Goal: Task Accomplishment & Management: Use online tool/utility

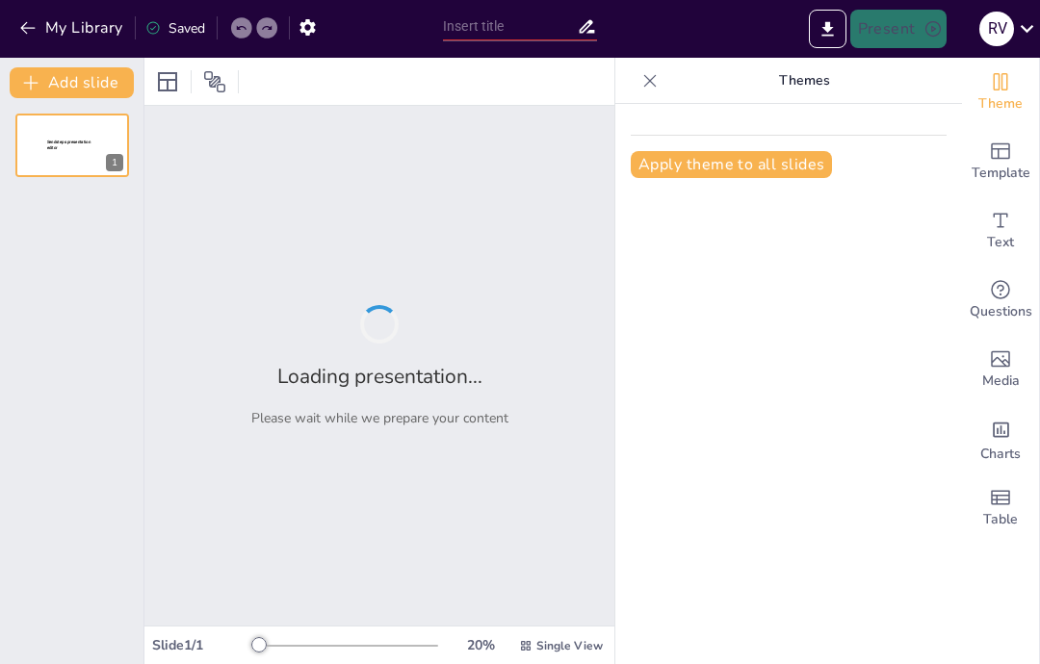
type input "Imported SISTEMA FINANCIERA NO BANCARIO.pptx"
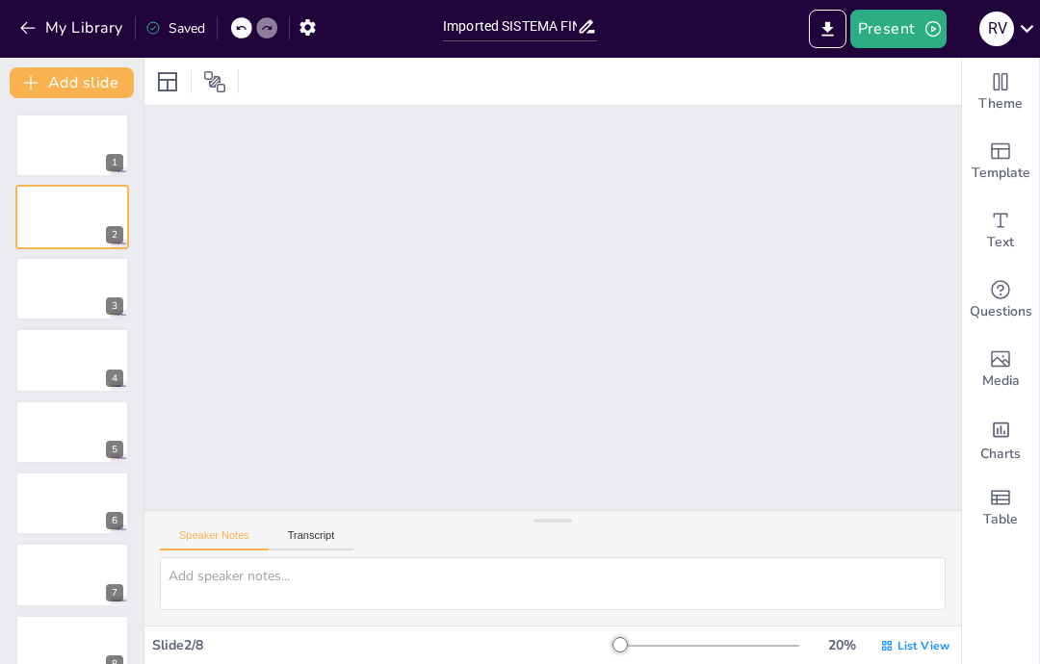
click at [68, 213] on div at bounding box center [72, 217] width 114 height 64
click at [37, 215] on div at bounding box center [72, 217] width 114 height 64
click at [60, 137] on div at bounding box center [72, 146] width 114 height 64
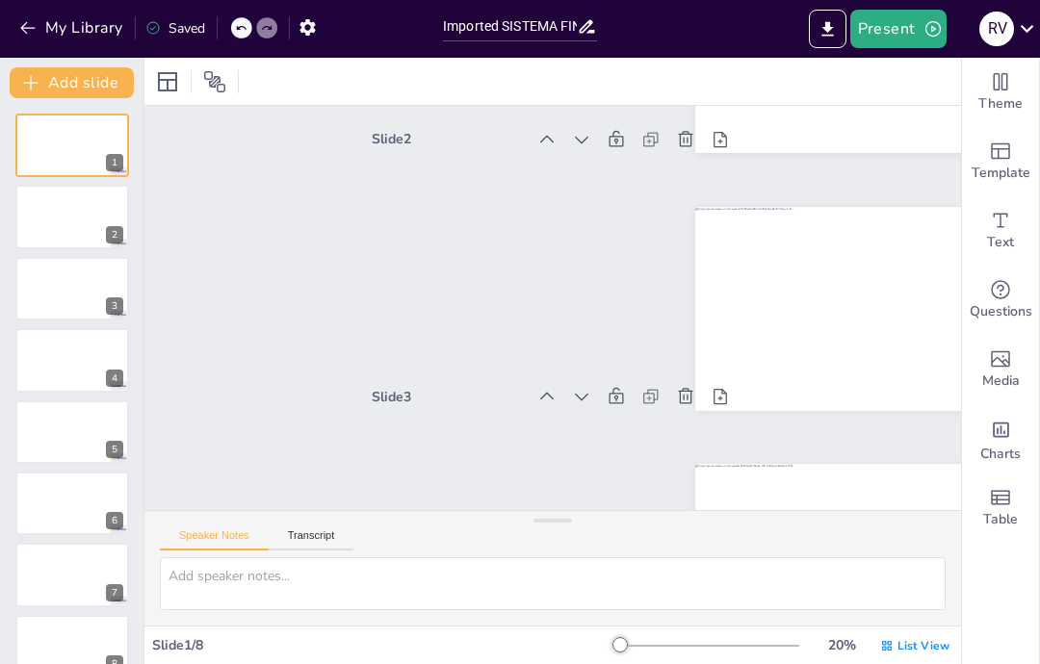
scroll to position [4, 0]
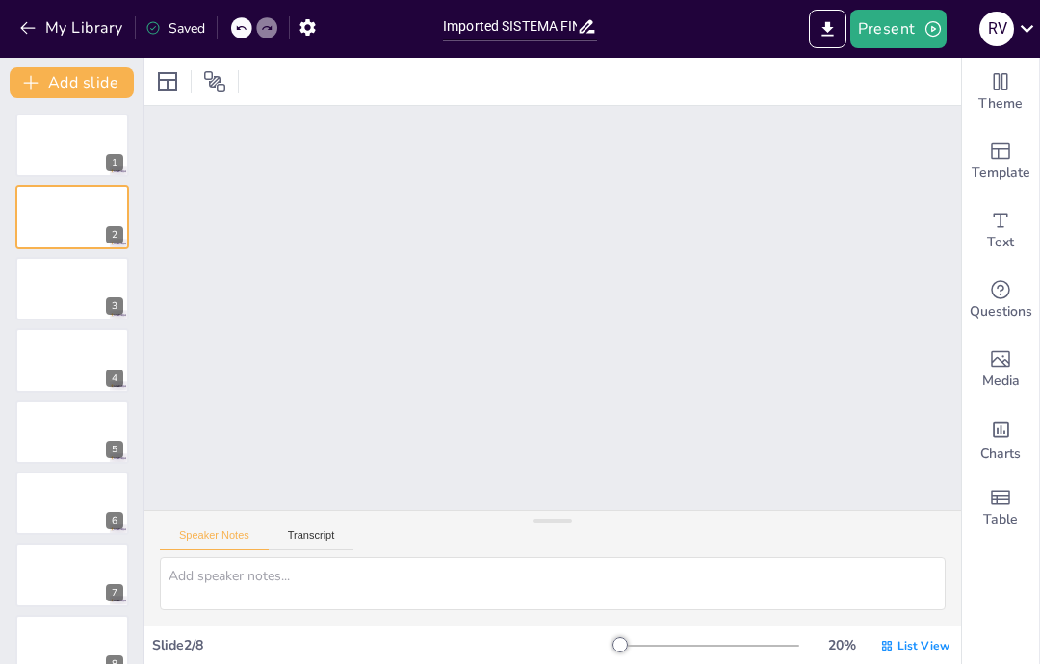
click at [76, 133] on button at bounding box center [84, 130] width 23 height 23
click at [74, 211] on button at bounding box center [84, 202] width 23 height 23
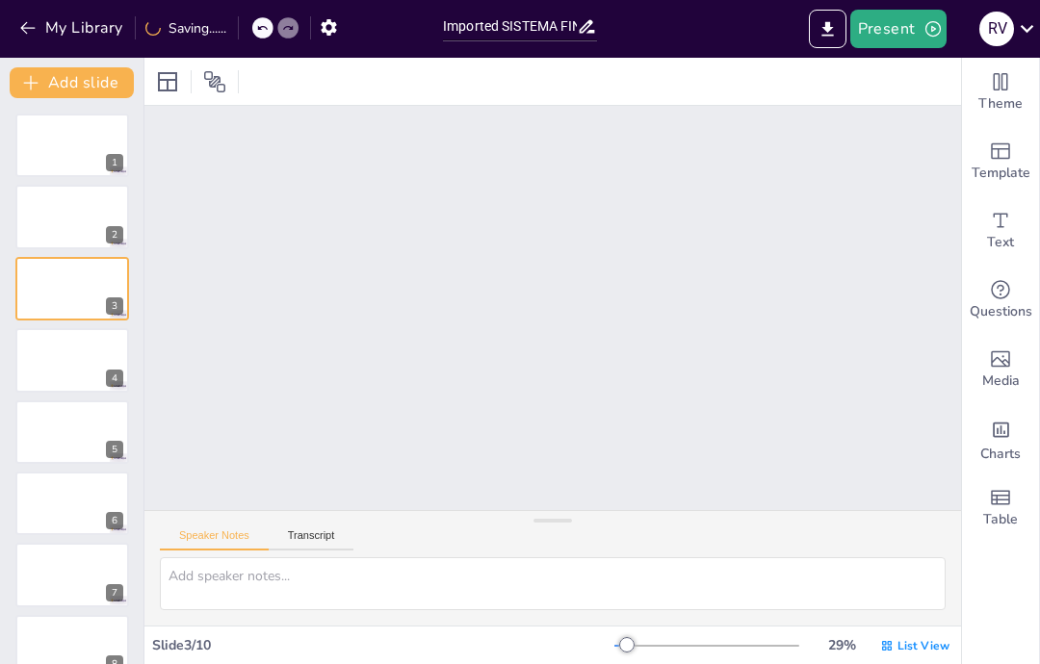
click at [64, 275] on div at bounding box center [72, 289] width 114 height 64
click at [74, 341] on button at bounding box center [84, 345] width 23 height 23
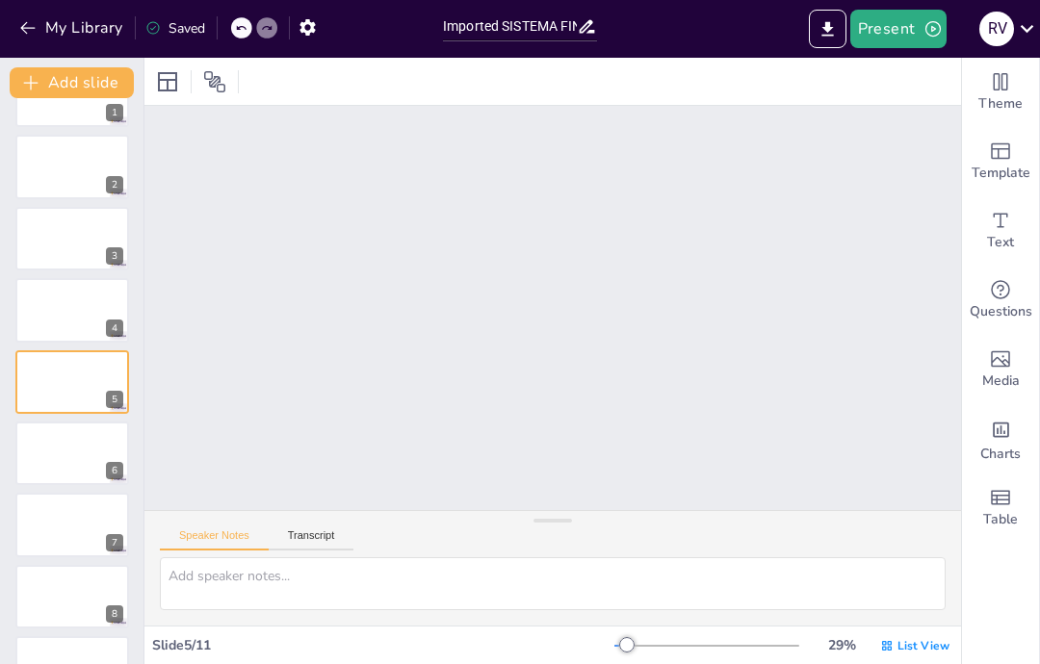
click at [80, 521] on button at bounding box center [84, 510] width 23 height 23
click at [106, 629] on div "11" at bounding box center [72, 597] width 114 height 64
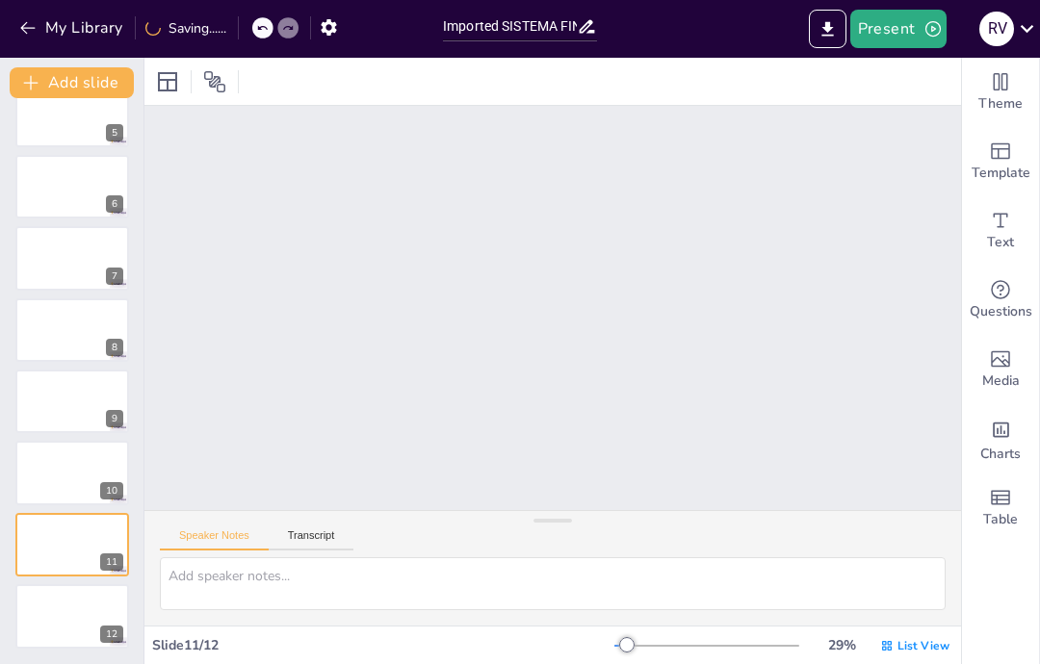
click at [79, 608] on icon at bounding box center [84, 601] width 13 height 13
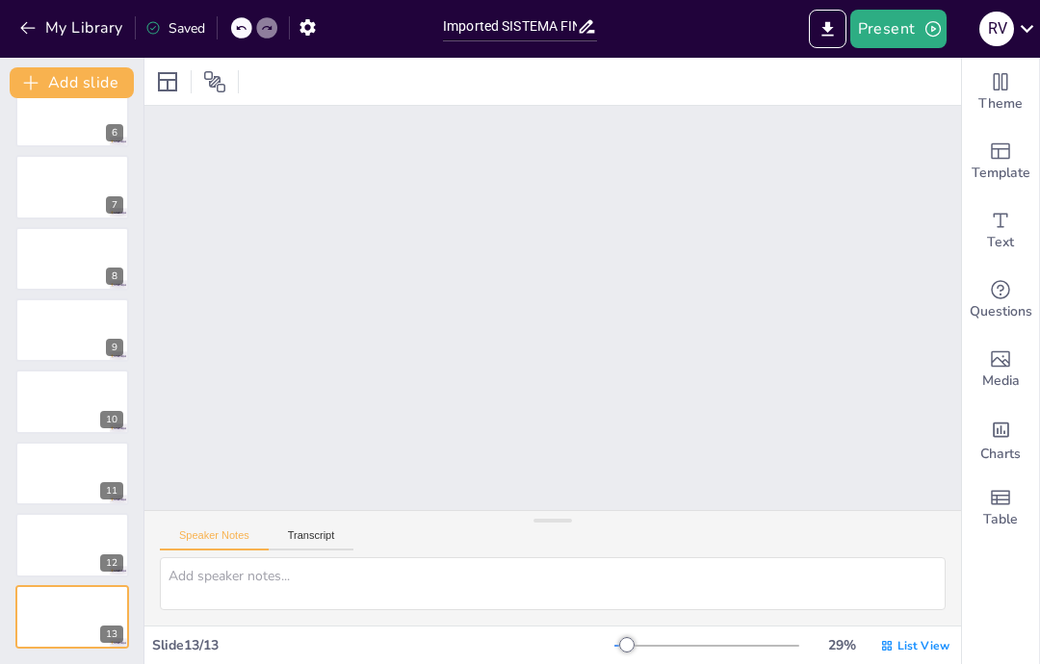
click at [835, 19] on icon "Export to PowerPoint" at bounding box center [827, 29] width 20 height 20
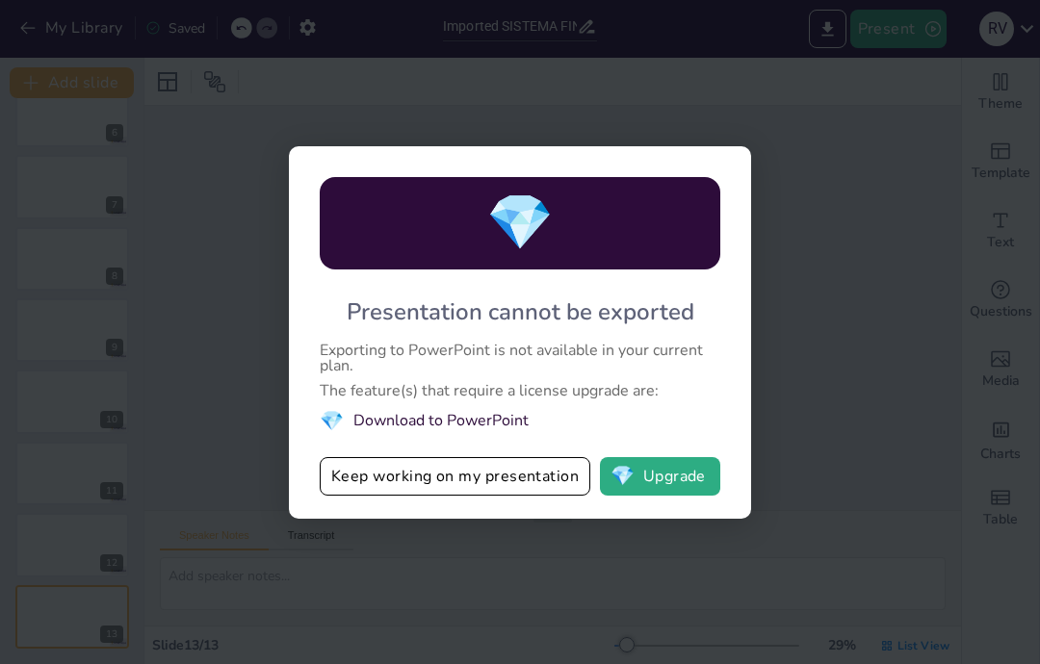
click at [468, 24] on div "💎 Presentation cannot be exported Exporting to PowerPoint is not available in y…" at bounding box center [520, 332] width 1040 height 664
click at [233, 406] on div "💎 Presentation cannot be exported Exporting to PowerPoint is not available in y…" at bounding box center [520, 332] width 1040 height 664
click at [584, 527] on div "💎 Presentation cannot be exported Exporting to PowerPoint is not available in y…" at bounding box center [520, 332] width 1040 height 664
click at [365, 470] on button "Keep working on my presentation" at bounding box center [455, 476] width 271 height 39
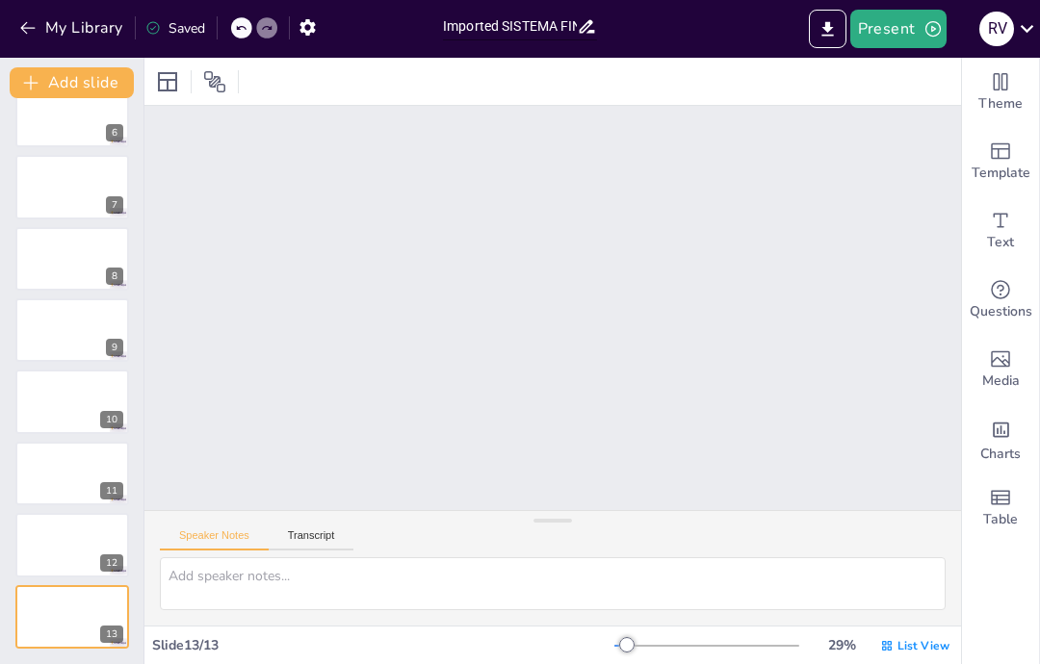
click at [472, 18] on input "Imported SISTEMA FINANCIERA NO BANCARIO.pptx" at bounding box center [510, 27] width 134 height 28
click at [75, 120] on div at bounding box center [72, 116] width 114 height 64
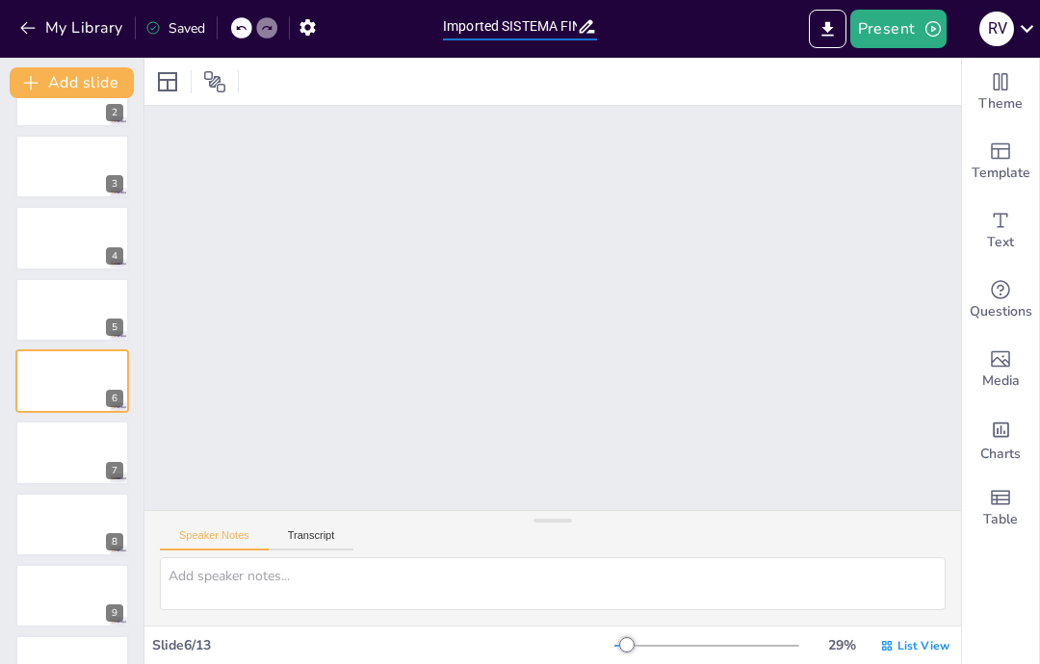
click at [69, 112] on div at bounding box center [72, 95] width 114 height 64
click at [62, 55] on div at bounding box center [72, 23] width 114 height 64
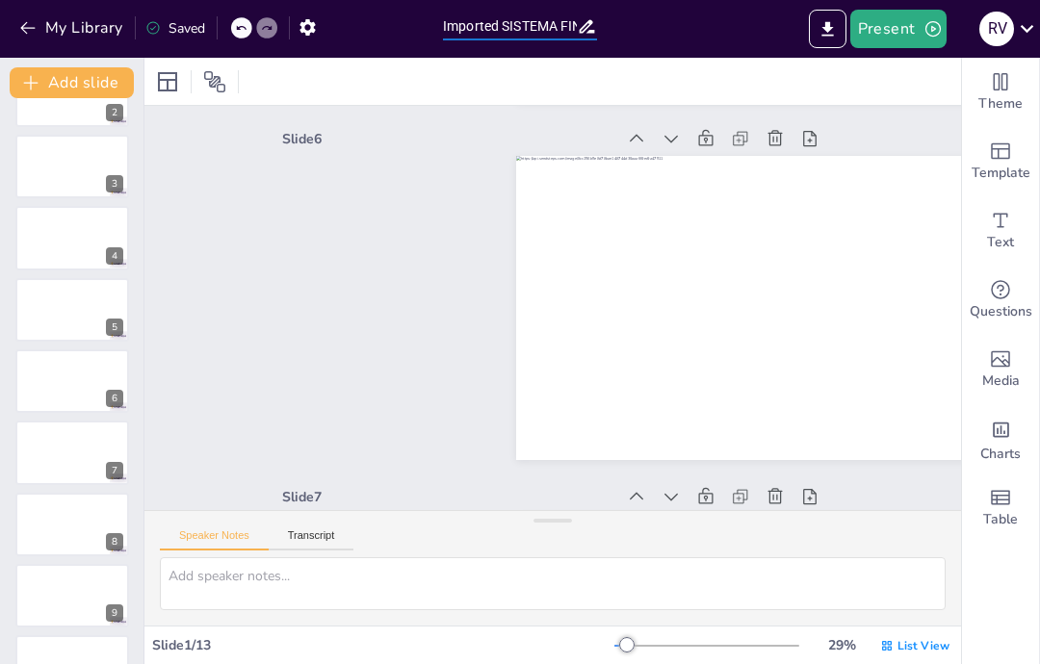
scroll to position [4, 0]
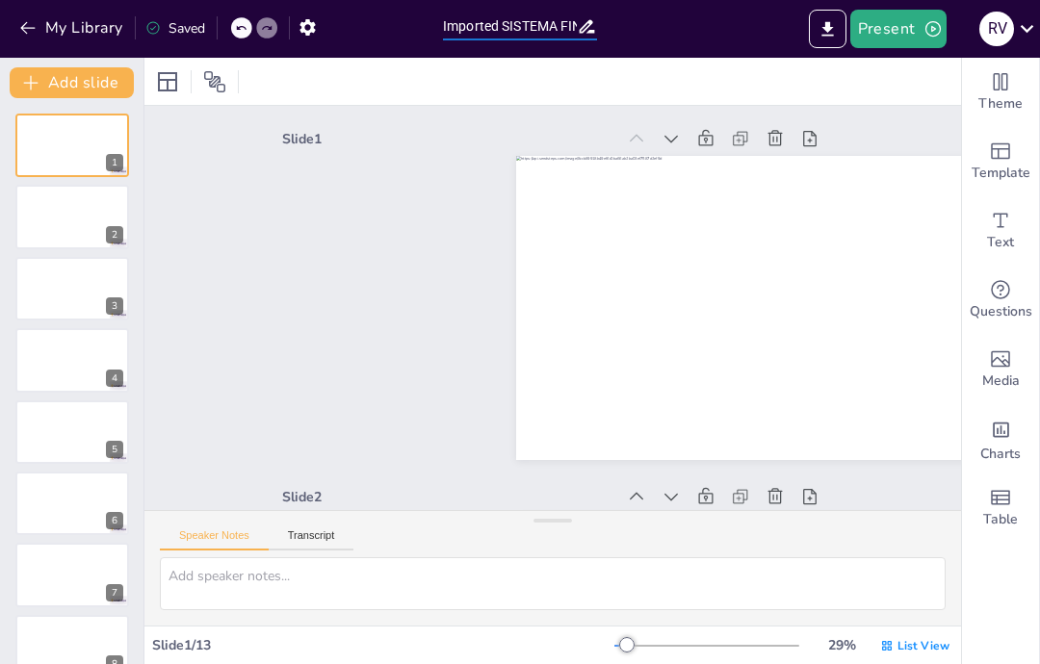
click at [56, 282] on div at bounding box center [72, 289] width 114 height 64
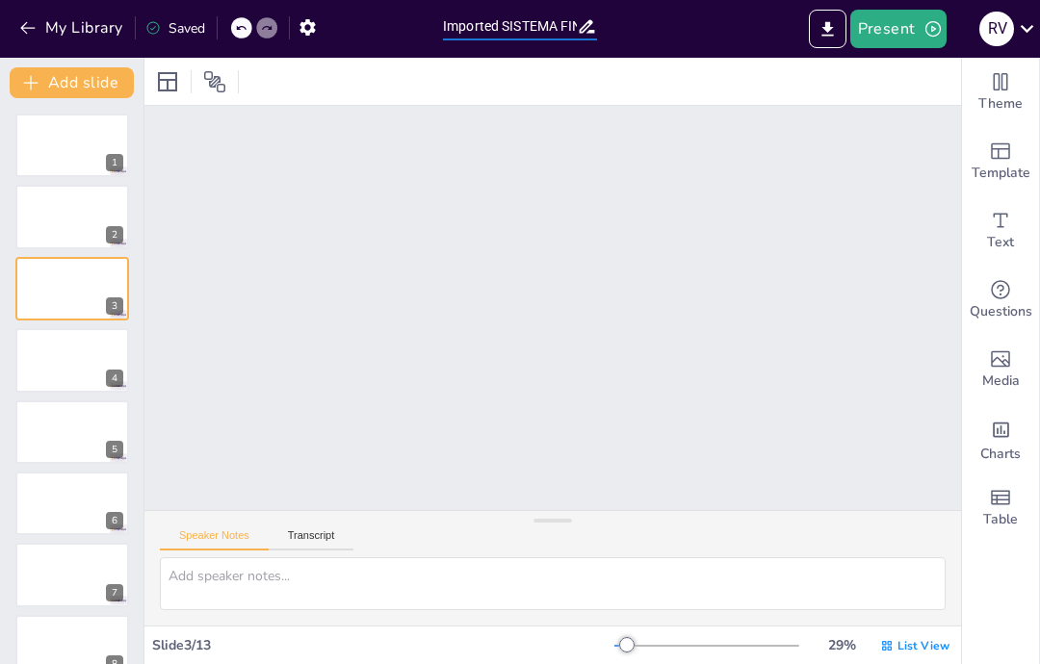
scroll to position [720, 0]
click at [552, 647] on div "Slide 3 / 13" at bounding box center [383, 645] width 462 height 18
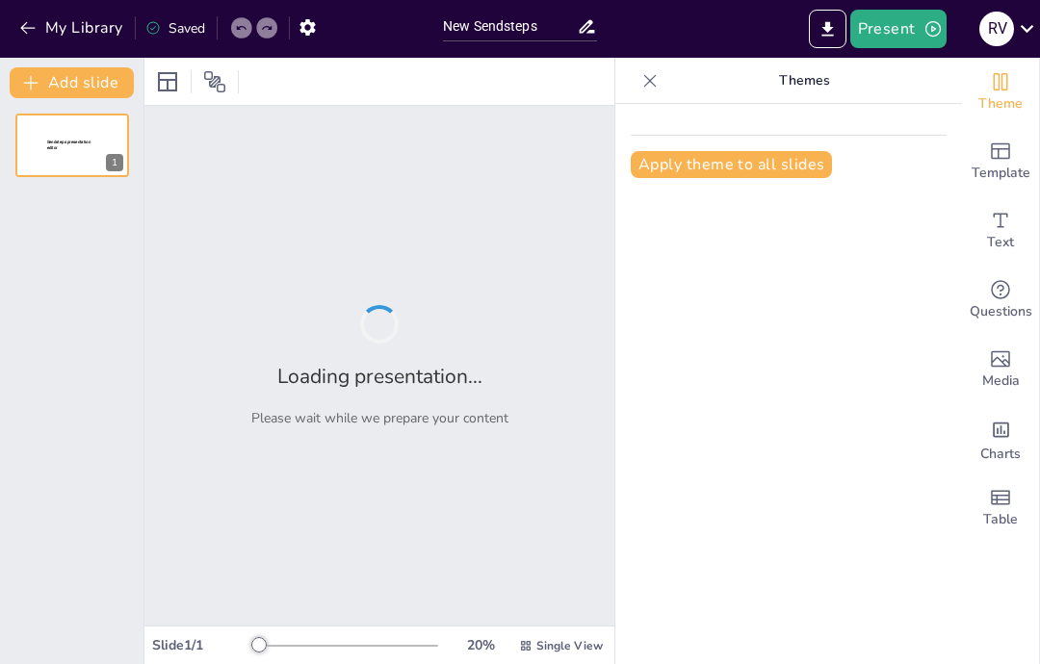
type input "New Sendsteps"
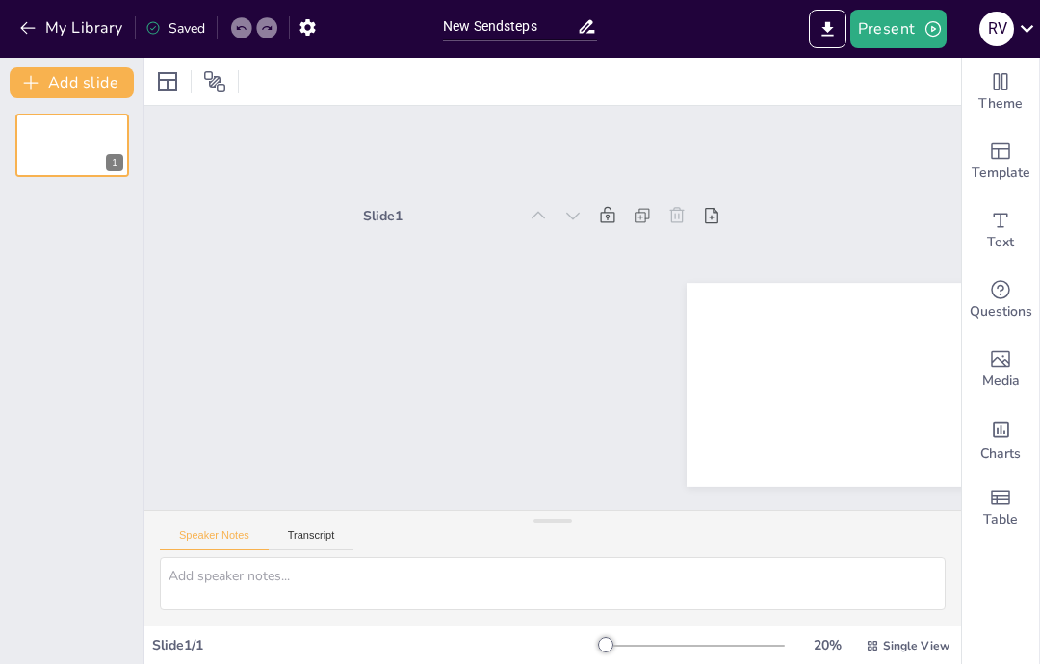
click at [754, 320] on div at bounding box center [867, 385] width 362 height 203
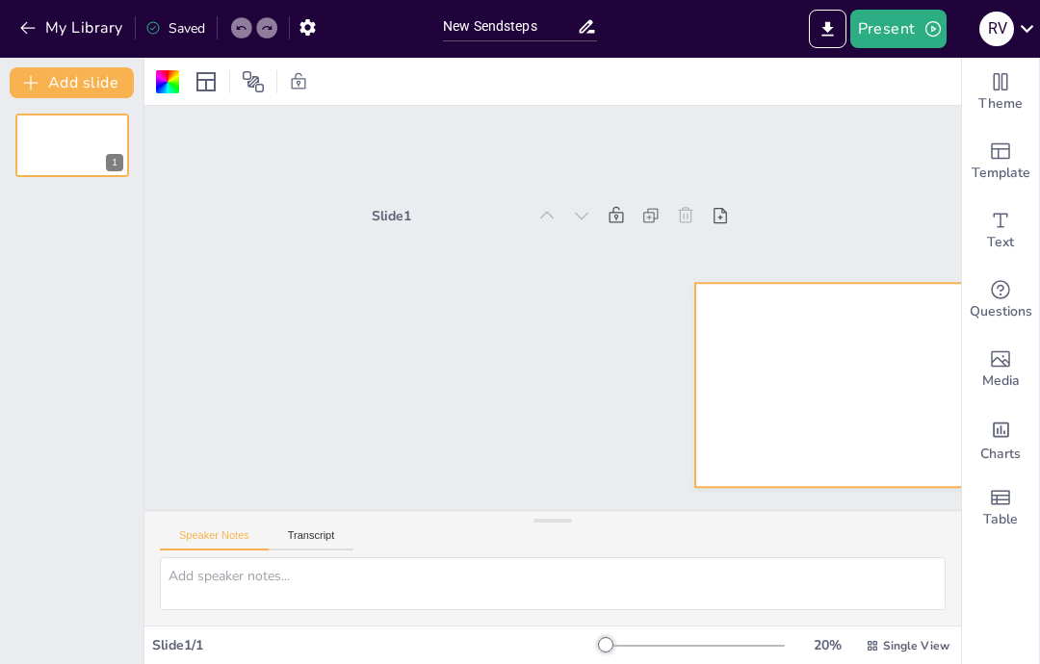
click at [777, 351] on div at bounding box center [876, 385] width 362 height 203
click at [742, 311] on div at bounding box center [876, 385] width 362 height 203
click at [1001, 75] on icon "Change the overall theme" at bounding box center [1001, 81] width 14 height 17
click at [1006, 500] on icon "Add a table" at bounding box center [1000, 497] width 19 height 14
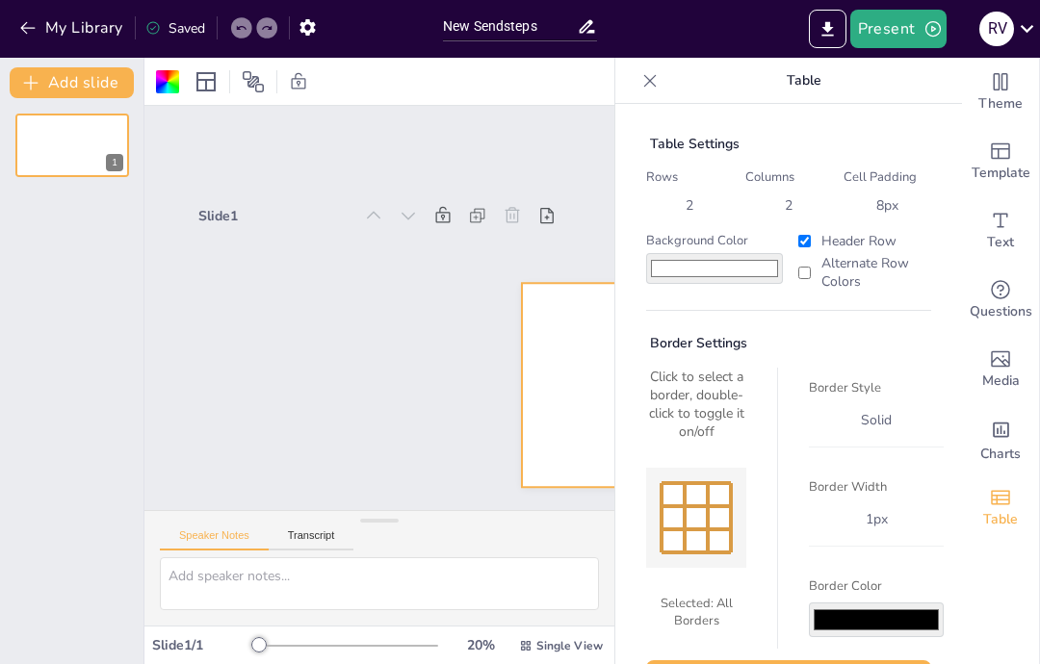
click at [427, 339] on div "Slide 1" at bounding box center [379, 319] width 362 height 235
click at [663, 74] on div at bounding box center [649, 80] width 31 height 31
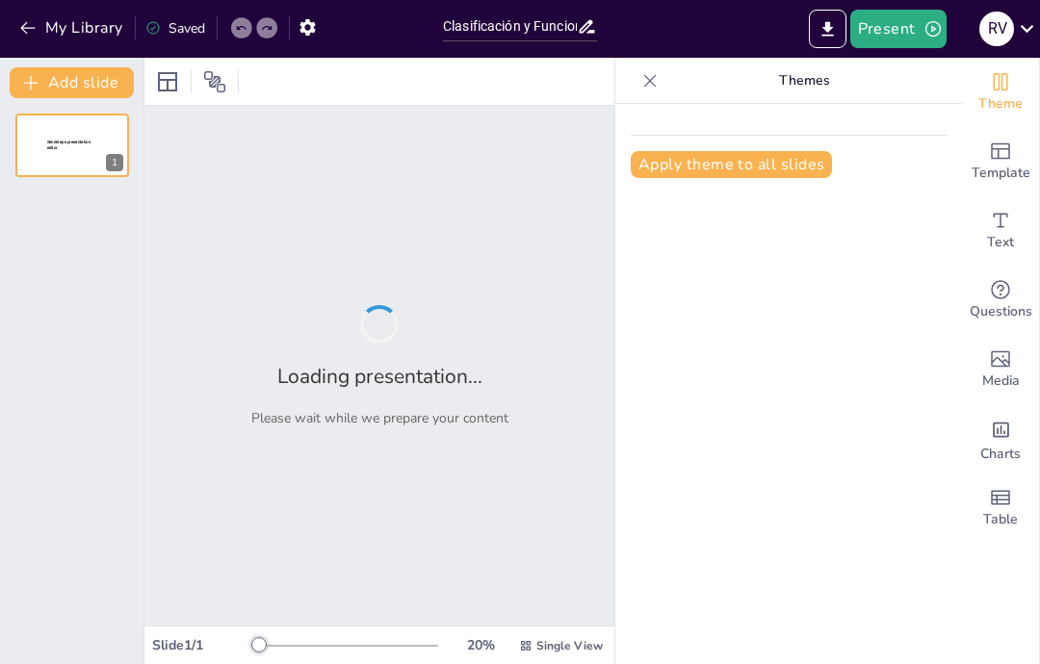
type input "Clasificación y Funciones de los Intermediarios Financieros No Bancarios en [GE…"
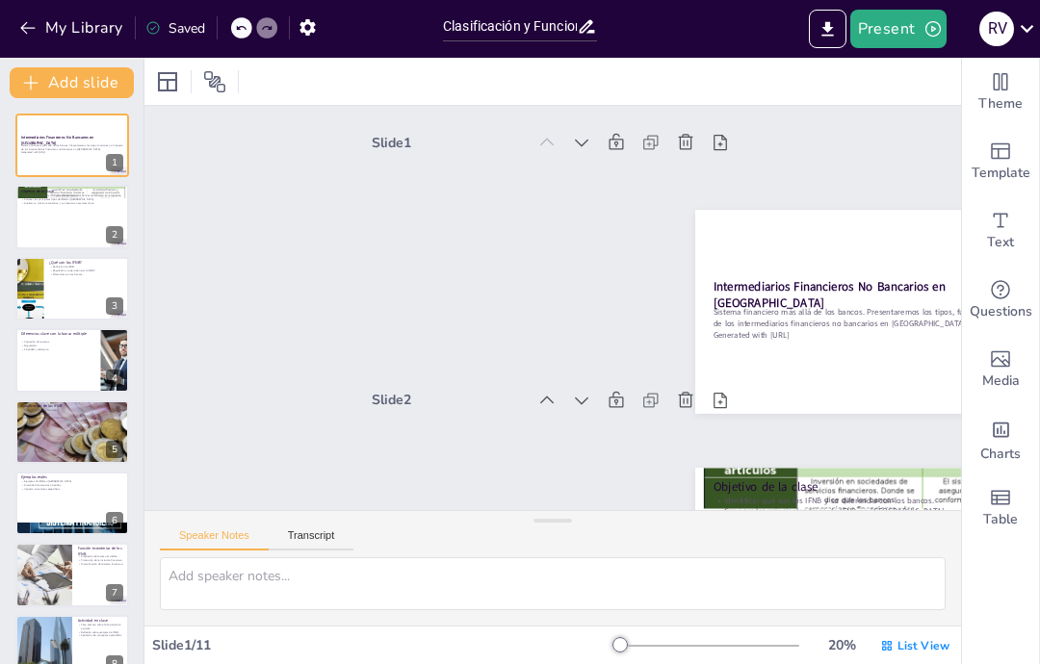
click at [944, 25] on button "Present" at bounding box center [898, 29] width 96 height 39
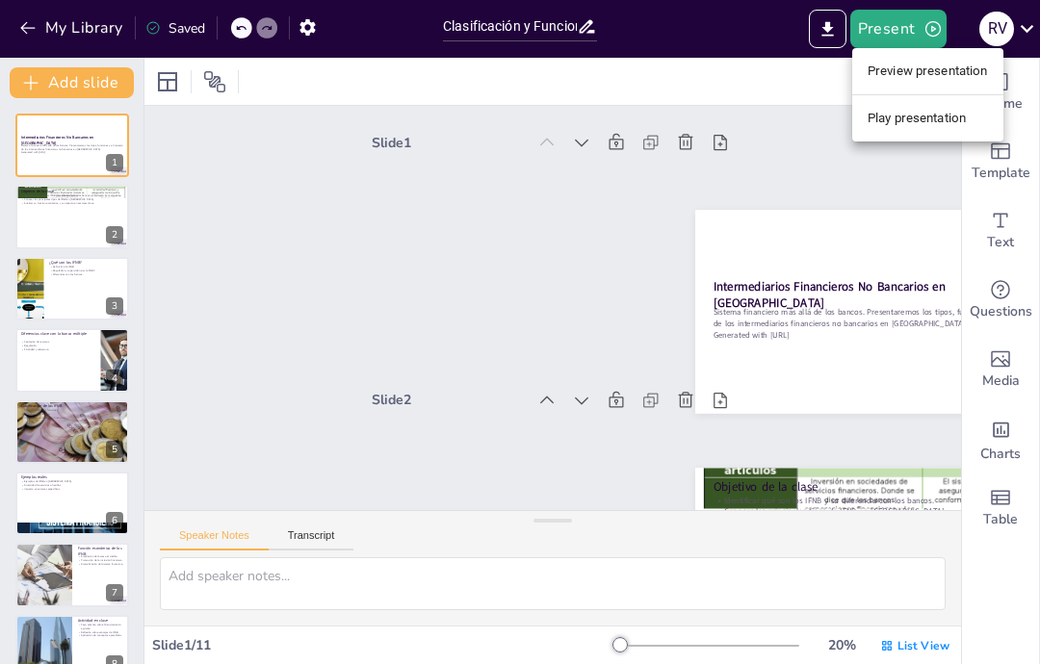
click at [917, 14] on div at bounding box center [520, 332] width 1040 height 664
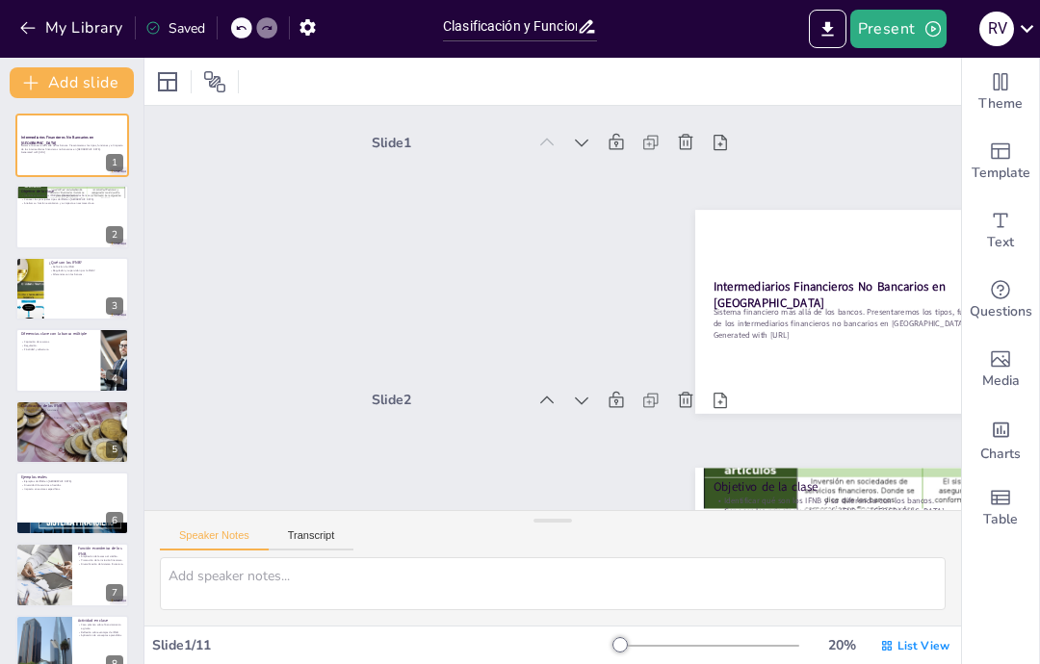
click at [911, 25] on button "Present" at bounding box center [898, 29] width 96 height 39
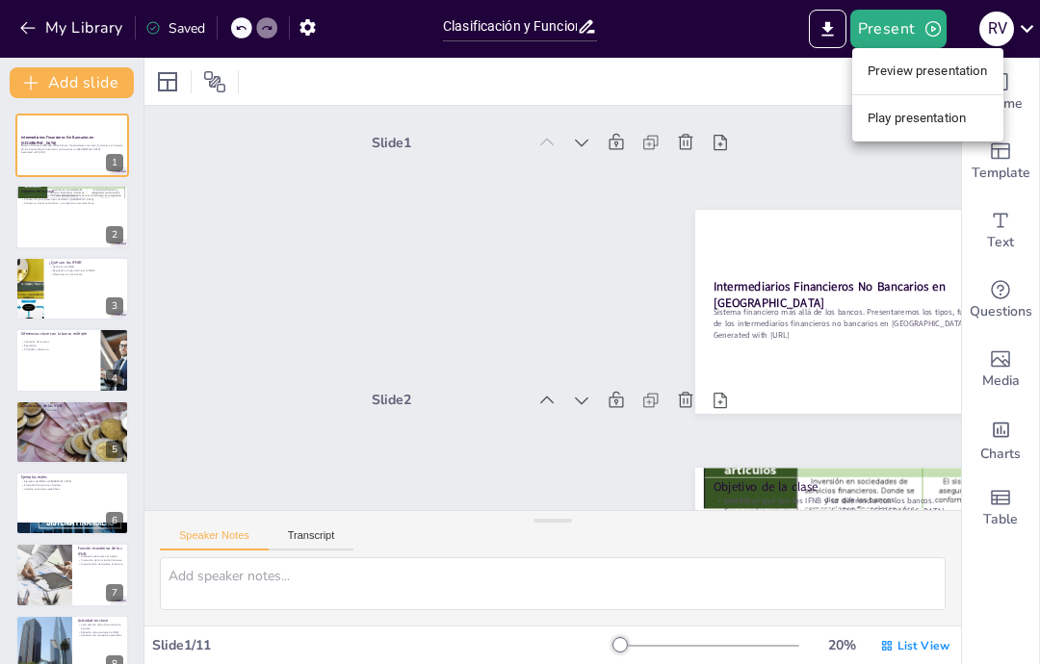
click at [936, 68] on li "Preview presentation" at bounding box center [927, 71] width 151 height 31
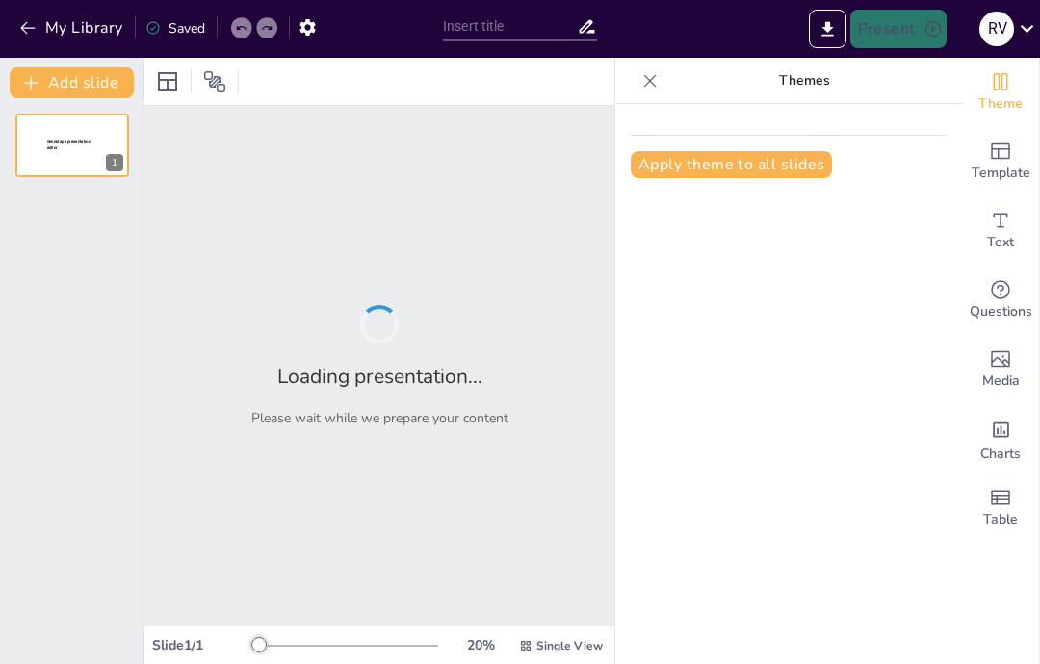
type input "Clasificación y Funciones de los Intermediarios Financieros No Bancarios en [GE…"
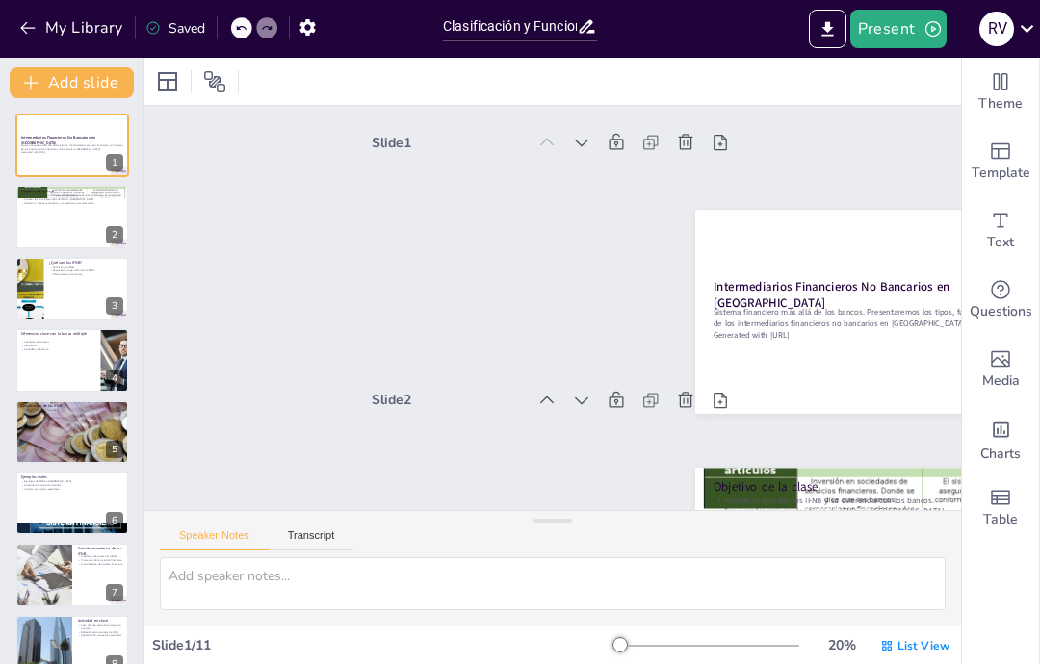
click at [900, 28] on button "Present" at bounding box center [898, 29] width 96 height 39
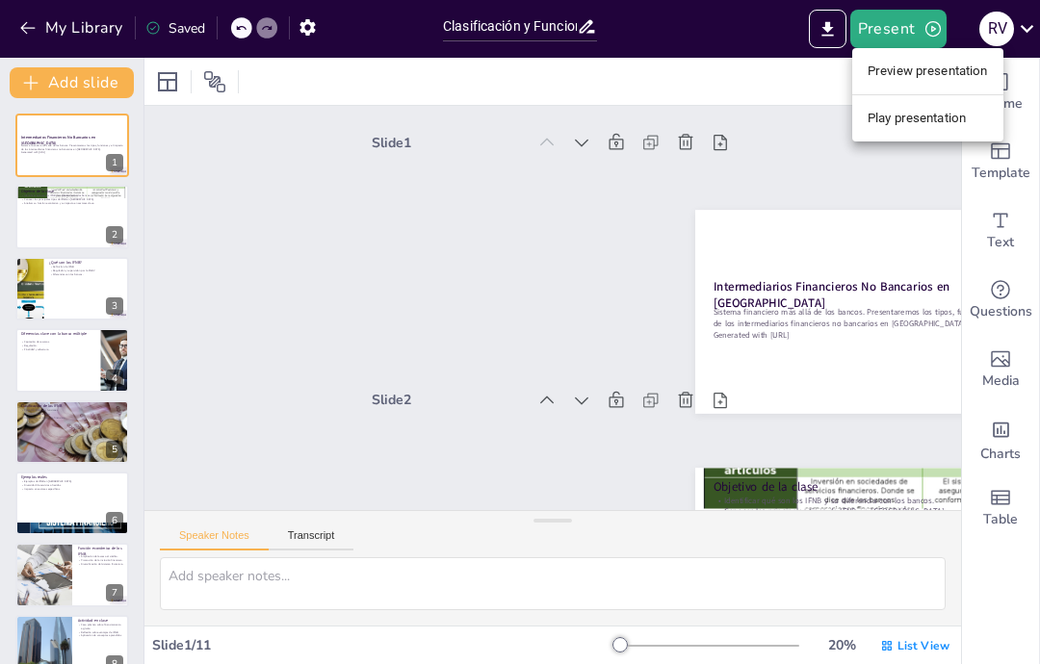
click at [881, 118] on li "Play presentation" at bounding box center [927, 118] width 151 height 31
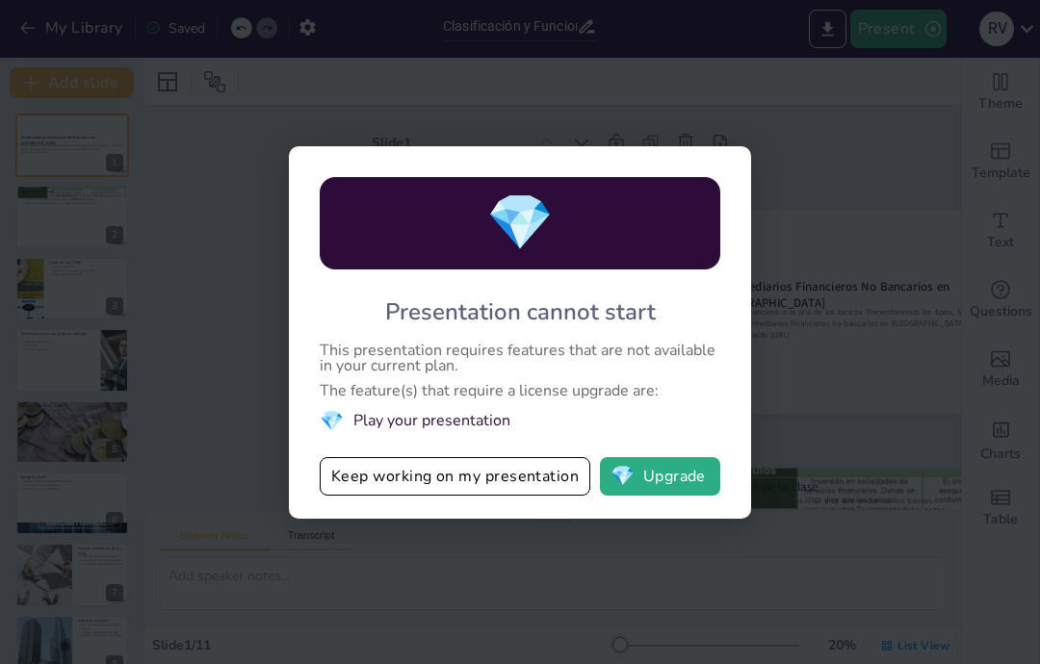
click at [398, 478] on button "Keep working on my presentation" at bounding box center [455, 476] width 271 height 39
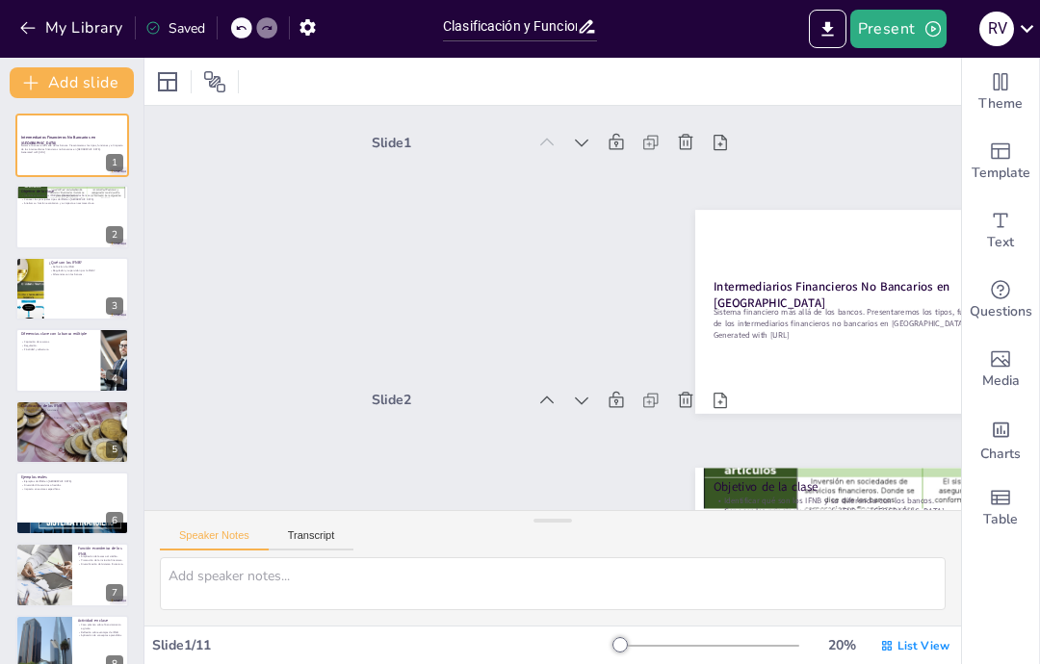
click at [43, 149] on p "Sistema financiero más allá de los bancos. Presentaremos los tipos, funciones y…" at bounding box center [72, 147] width 102 height 7
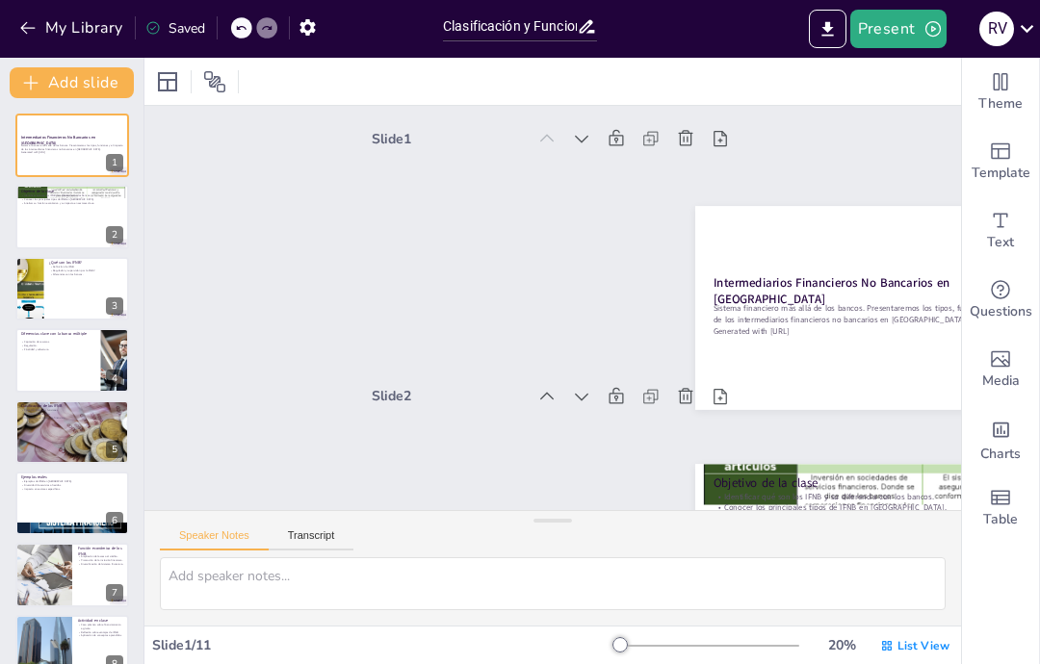
click at [41, 220] on div at bounding box center [72, 217] width 114 height 64
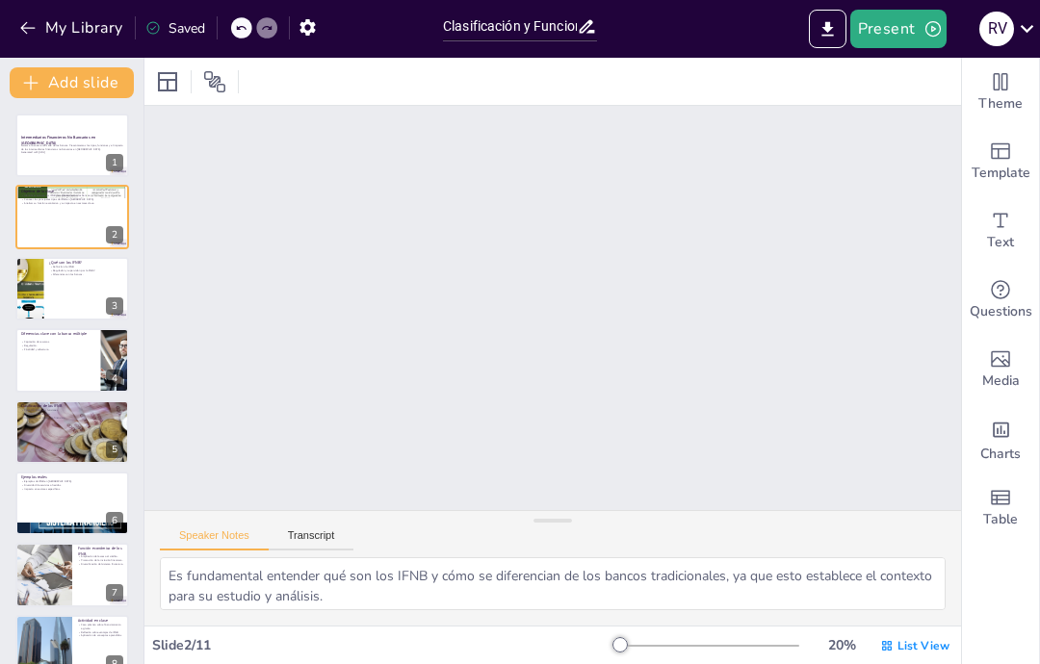
scroll to position [261, 0]
click at [62, 288] on div at bounding box center [72, 289] width 114 height 64
type textarea "Comprender la definición de IFNB es esencial para poder distinguirlos de otras …"
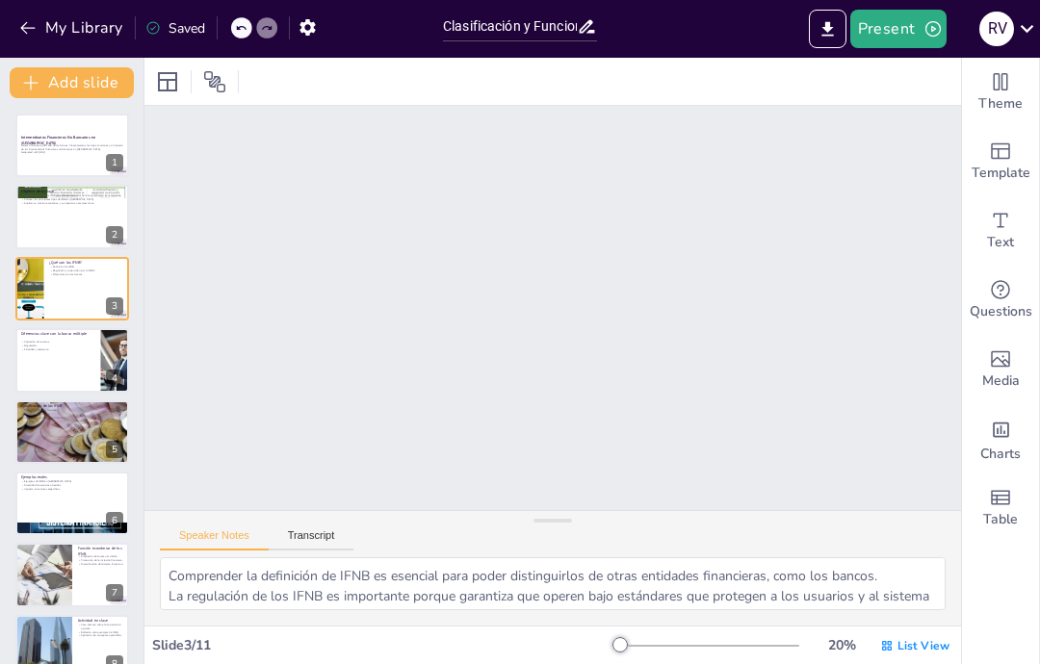
scroll to position [519, 0]
click at [36, 292] on div at bounding box center [30, 289] width 48 height 64
click at [935, 40] on button "Present" at bounding box center [898, 29] width 96 height 39
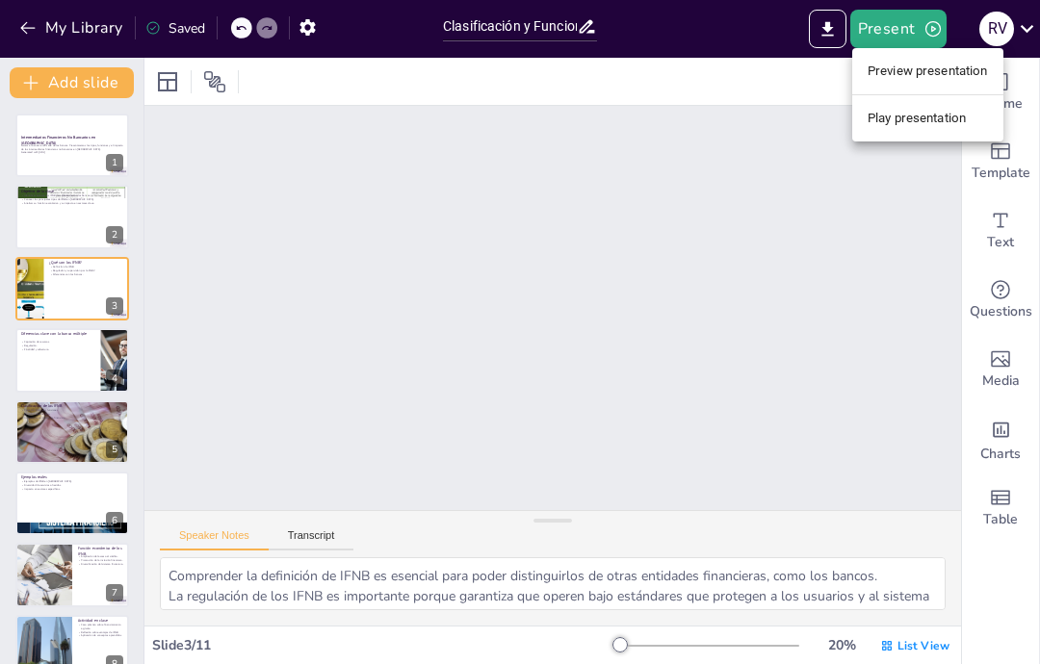
click at [882, 72] on li "Preview presentation" at bounding box center [927, 71] width 151 height 31
